Goal: Check status

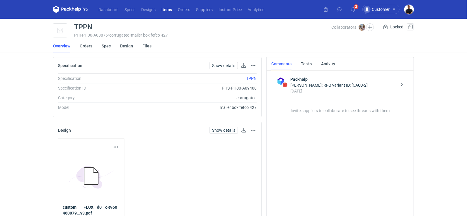
click at [84, 46] on link "Orders" at bounding box center [86, 46] width 13 height 13
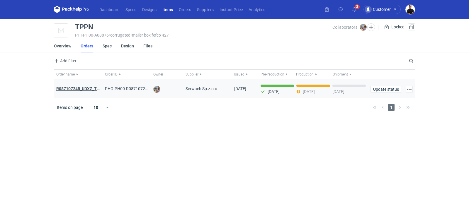
click at [87, 87] on strong "R087107245_UDXZ_TPPN" at bounding box center [80, 88] width 49 height 5
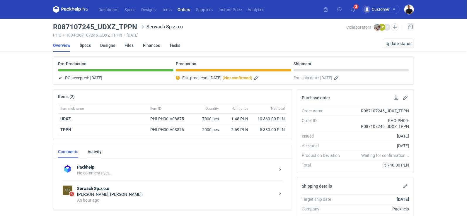
click at [144, 194] on div "Łukasz Postawa: Tak." at bounding box center [176, 195] width 198 height 6
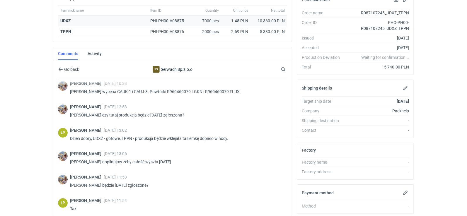
scroll to position [4, 0]
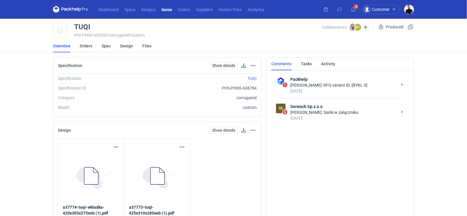
click at [83, 46] on link "Orders" at bounding box center [86, 46] width 13 height 13
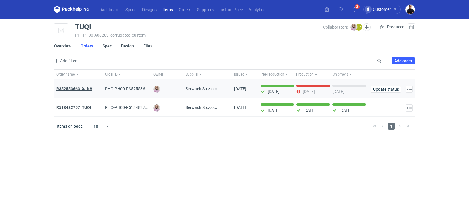
click at [82, 86] on strong "R352553663_XJNV" at bounding box center [74, 88] width 36 height 5
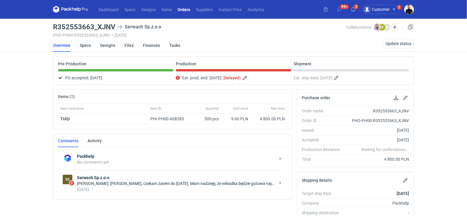
click at [138, 184] on div "[PERSON_NAME]: [PERSON_NAME], czekam zatem do [DATE]. Mam nadzieję, że wkładka …" at bounding box center [176, 184] width 198 height 6
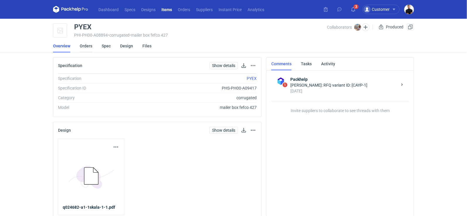
click at [90, 48] on link "Orders" at bounding box center [86, 46] width 13 height 13
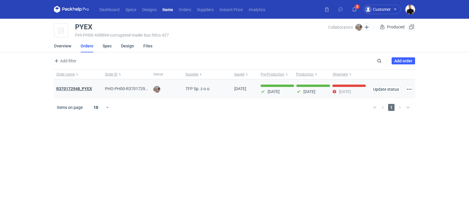
click at [83, 89] on strong "R370172948_PYEX" at bounding box center [74, 88] width 36 height 5
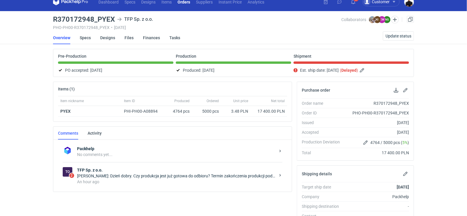
scroll to position [10, 0]
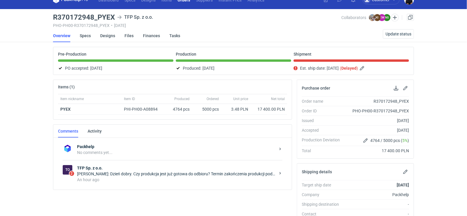
click at [195, 174] on div "Michał Palasek: Dzień dobry. Czy produkcja jest już gotowa do odbioru? Termin z…" at bounding box center [176, 174] width 198 height 6
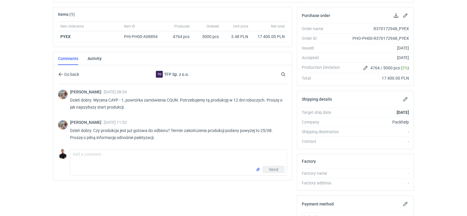
scroll to position [156, 0]
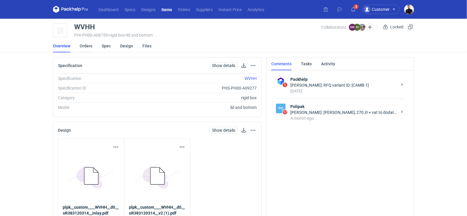
click at [86, 48] on link "Orders" at bounding box center [86, 46] width 13 height 13
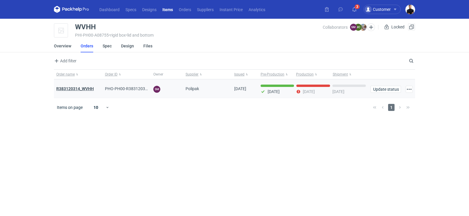
click at [74, 88] on strong "R383120314_WVHH" at bounding box center [74, 88] width 37 height 5
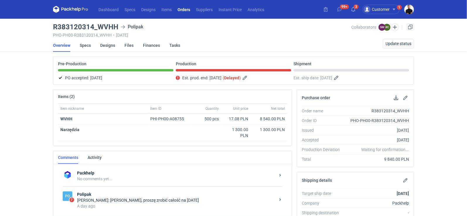
click at [174, 197] on div "Sebastian Markut: Panie Marcinie, proszę zrobić całość na czwartek" at bounding box center [176, 200] width 198 height 6
